Goal: Task Accomplishment & Management: Manage account settings

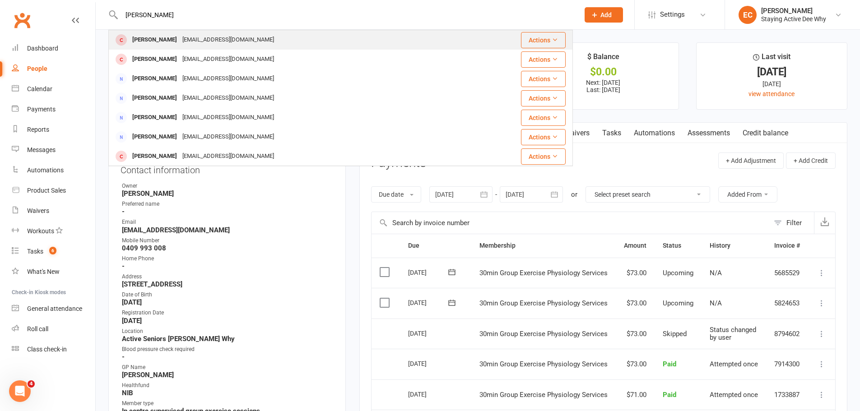
type input "glenda"
click at [205, 34] on div "[EMAIL_ADDRESS][DOMAIN_NAME]" at bounding box center [228, 39] width 97 height 13
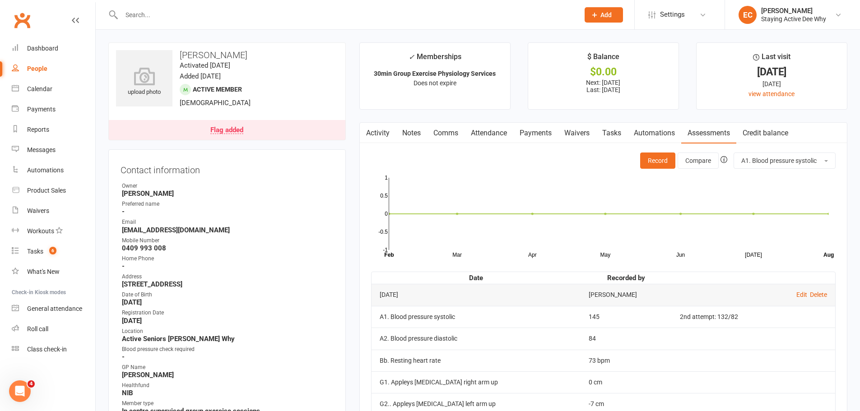
click at [212, 17] on input "text" at bounding box center [346, 15] width 454 height 13
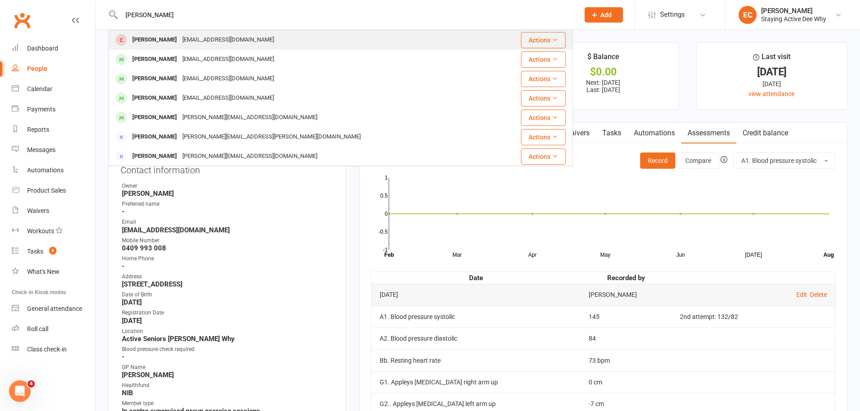
type input "[PERSON_NAME]"
click at [243, 37] on div "[EMAIL_ADDRESS][DOMAIN_NAME]" at bounding box center [228, 39] width 97 height 13
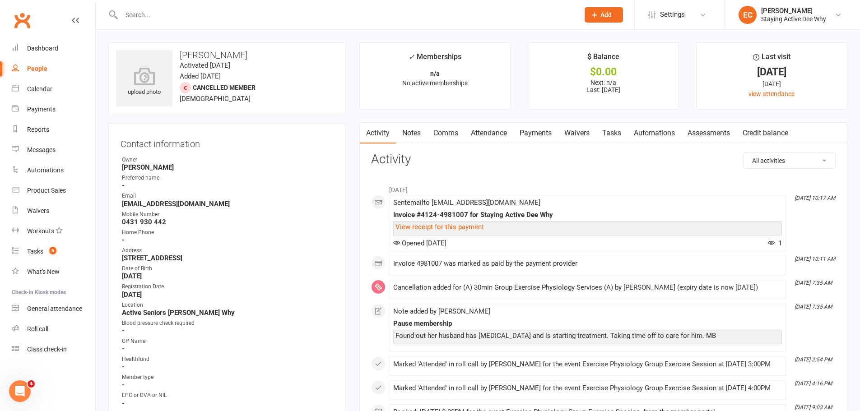
click at [416, 135] on link "Notes" at bounding box center [411, 133] width 31 height 21
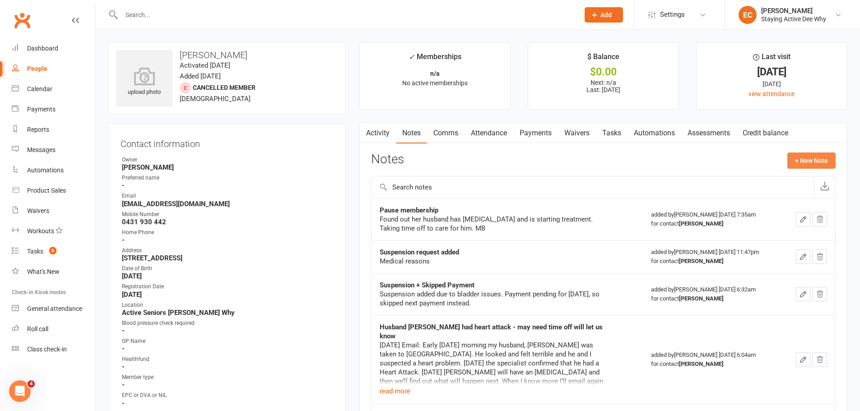
click at [800, 157] on button "+ New Note" at bounding box center [812, 161] width 48 height 16
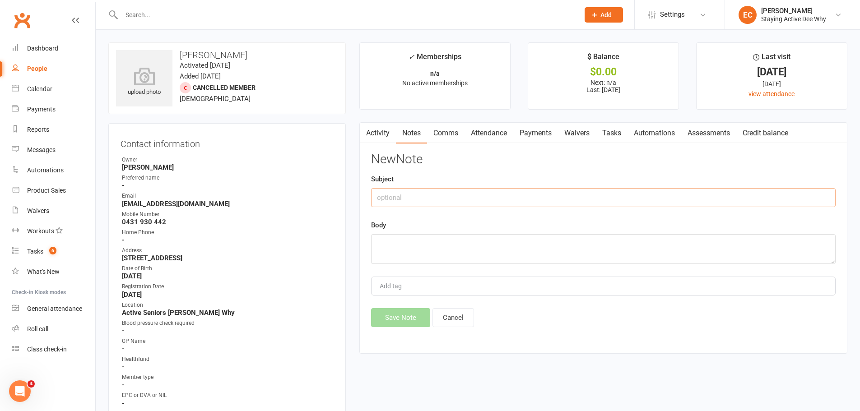
click at [410, 201] on input "text" at bounding box center [603, 197] width 465 height 19
type input "Update"
click at [382, 248] on textarea at bounding box center [603, 249] width 465 height 30
paste textarea "Dear [PERSON_NAME] Why Staff, An update on my husband, [PERSON_NAME]'s treatmen…"
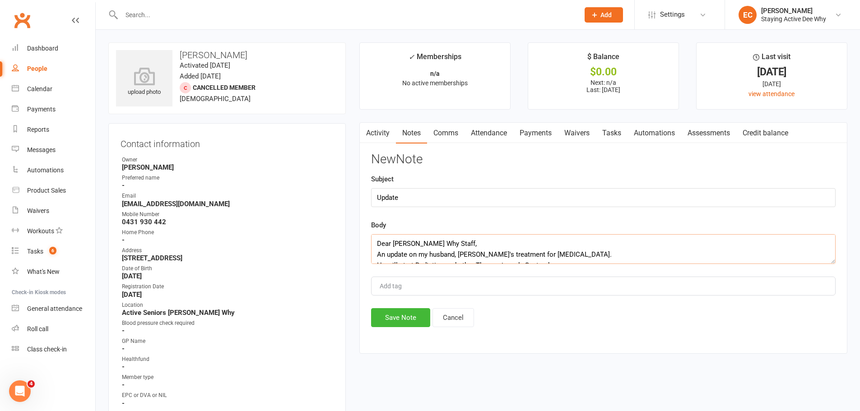
scroll to position [82, 0]
type textarea "Dear [PERSON_NAME] Why Staff, An update on my husband, [PERSON_NAME]'s treatmen…"
click at [390, 314] on button "Save Note" at bounding box center [400, 317] width 59 height 19
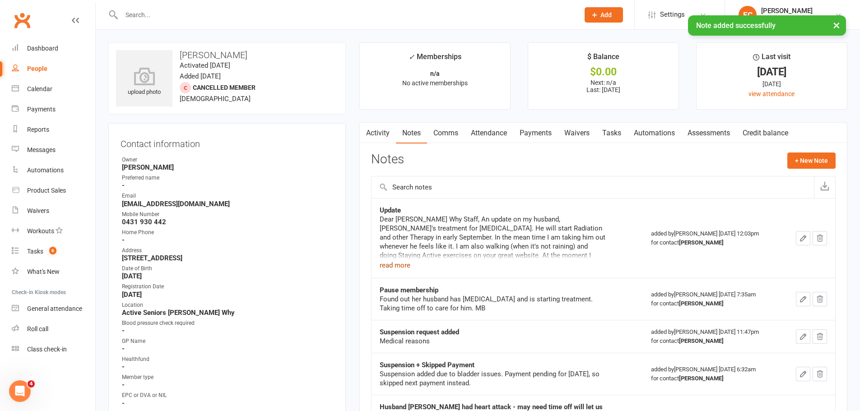
click at [401, 265] on button "read more" at bounding box center [395, 265] width 31 height 11
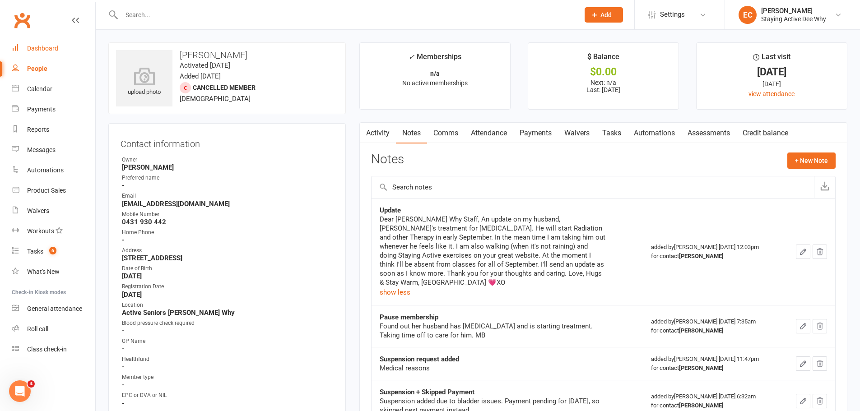
click at [47, 51] on div "Dashboard" at bounding box center [42, 48] width 31 height 7
